Goal: Task Accomplishment & Management: Manage account settings

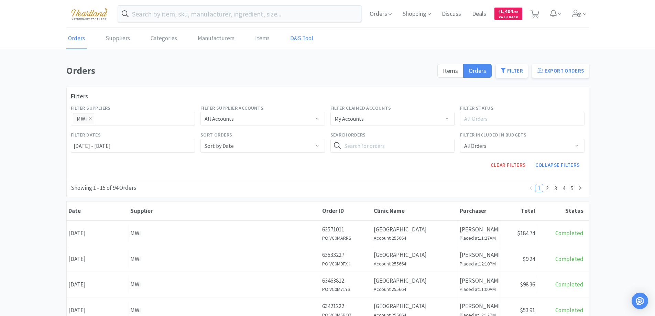
click at [298, 38] on link "D&S Tool" at bounding box center [301, 38] width 26 height 21
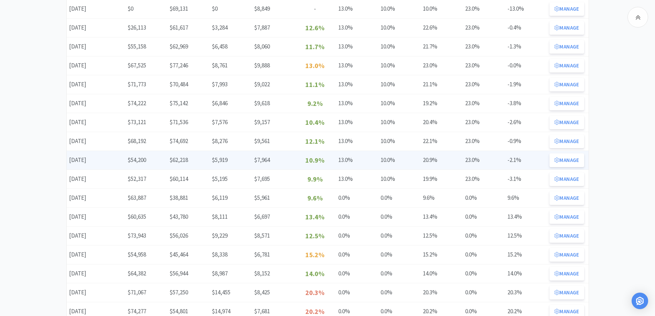
scroll to position [33, 0]
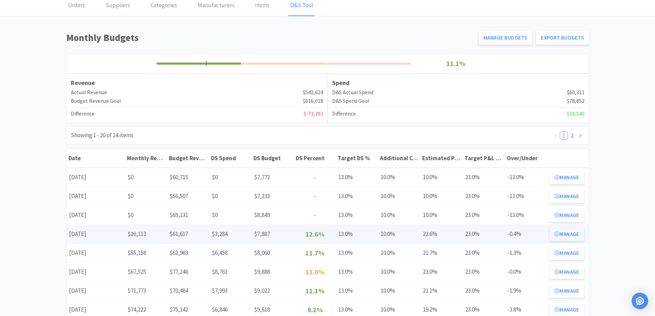
click at [574, 231] on button "Manage" at bounding box center [566, 234] width 34 height 14
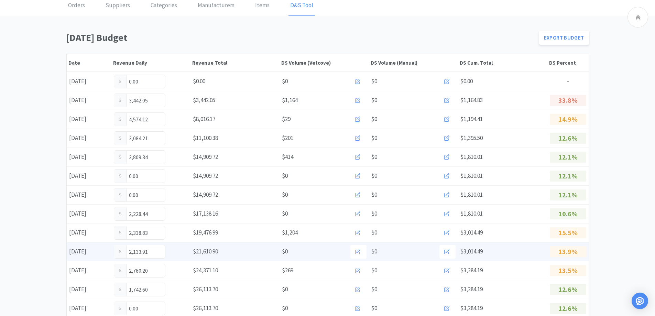
scroll to position [205, 0]
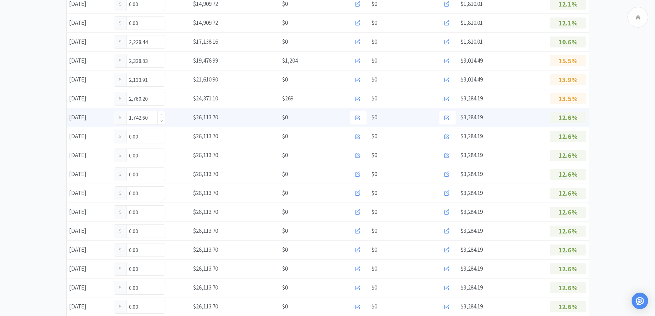
click at [150, 118] on input "1,742.60" at bounding box center [139, 117] width 51 height 13
type input "1"
type input "1,939.60"
click at [152, 119] on input "1,939.60" at bounding box center [139, 117] width 51 height 13
type input "1,929.60"
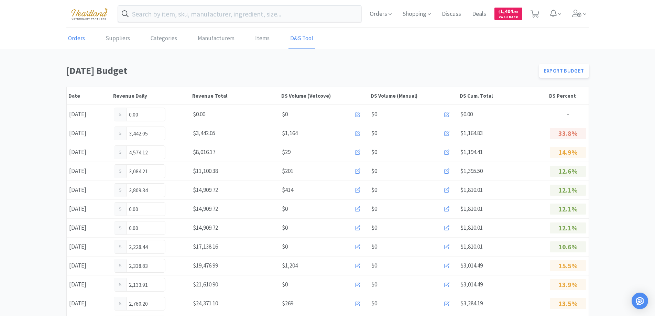
click at [73, 36] on link "Orders" at bounding box center [76, 38] width 20 height 21
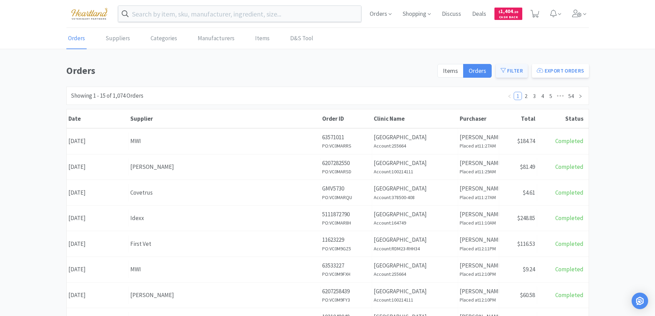
click at [503, 68] on icon at bounding box center [502, 70] width 5 height 5
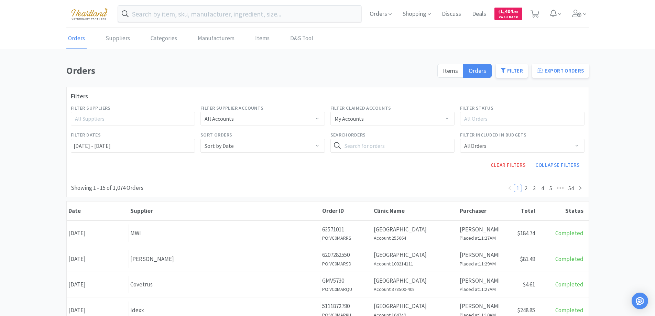
click at [179, 118] on div "All Suppliers" at bounding box center [130, 118] width 110 height 7
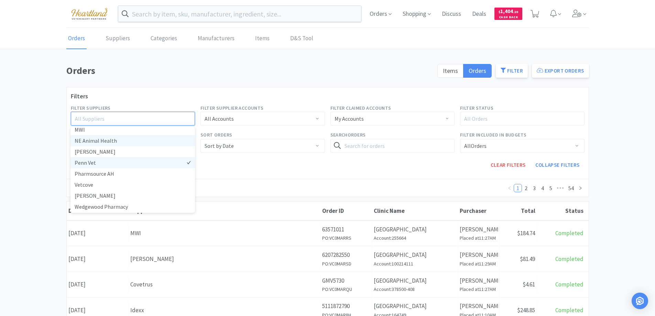
scroll to position [181, 0]
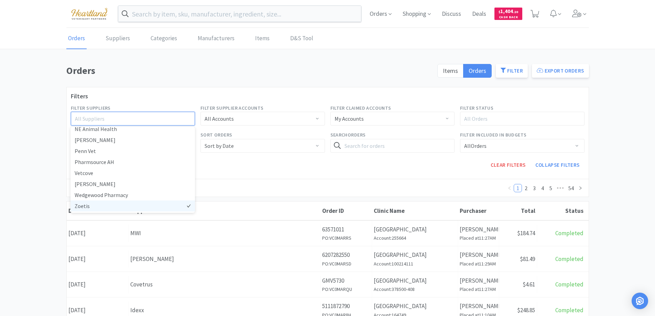
click at [75, 204] on li "Zoetis" at bounding box center [132, 205] width 124 height 11
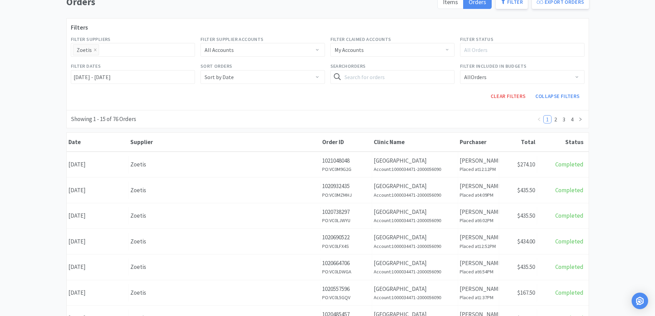
scroll to position [103, 0]
